Goal: Task Accomplishment & Management: Manage account settings

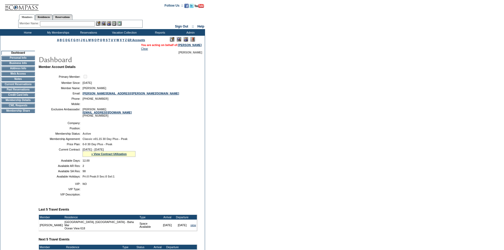
click at [64, 23] on input "text" at bounding box center [67, 23] width 55 height 5
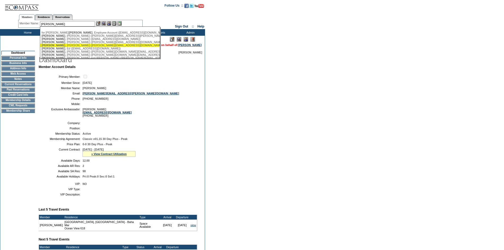
click at [71, 47] on div "Schmidt , Brady (brady@nationalbusinessbrokers.com)" at bounding box center [100, 45] width 116 height 3
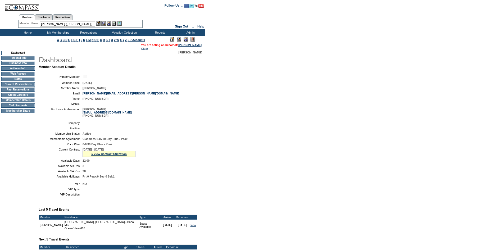
scroll to position [0, 27]
drag, startPoint x: 57, startPoint y: 24, endPoint x: 146, endPoint y: 21, distance: 89.3
click at [146, 21] on center "Members Residences Reservations Member Name: Schmidt, Brady (brady@nationalbusi…" at bounding box center [80, 20] width 159 height 17
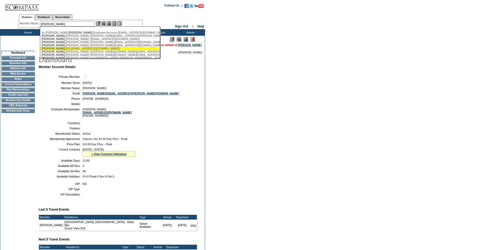
click at [86, 50] on div "Schmidt, Ed (edwardschmidt3@gmail.com)" at bounding box center [100, 48] width 116 height 3
type input "Schmidt, Ed (edwardschmidt3@gmail.com)"
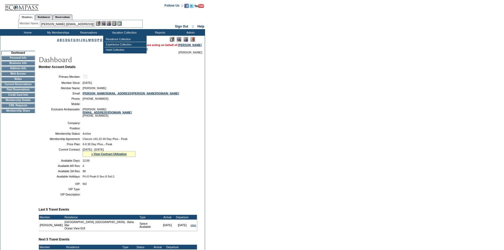
click at [109, 22] on img at bounding box center [109, 23] width 5 height 5
click at [104, 23] on img at bounding box center [103, 23] width 5 height 5
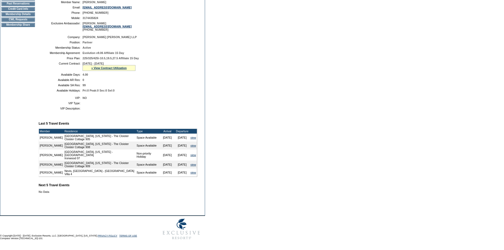
scroll to position [97, 0]
click at [123, 66] on link "» View Contract Utilization" at bounding box center [108, 67] width 35 height 3
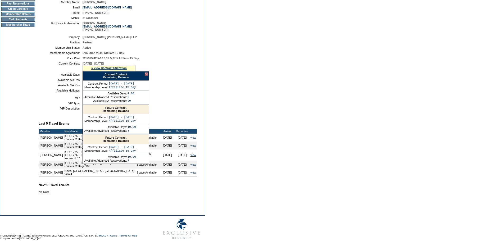
click at [146, 73] on div at bounding box center [146, 74] width 3 height 3
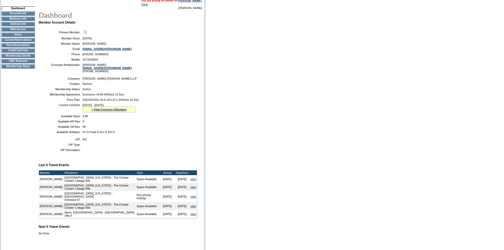
scroll to position [0, 0]
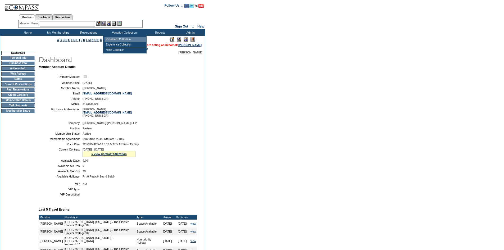
click at [123, 41] on td "Residence Collection" at bounding box center [126, 39] width 42 height 5
